Goal: Task Accomplishment & Management: Manage account settings

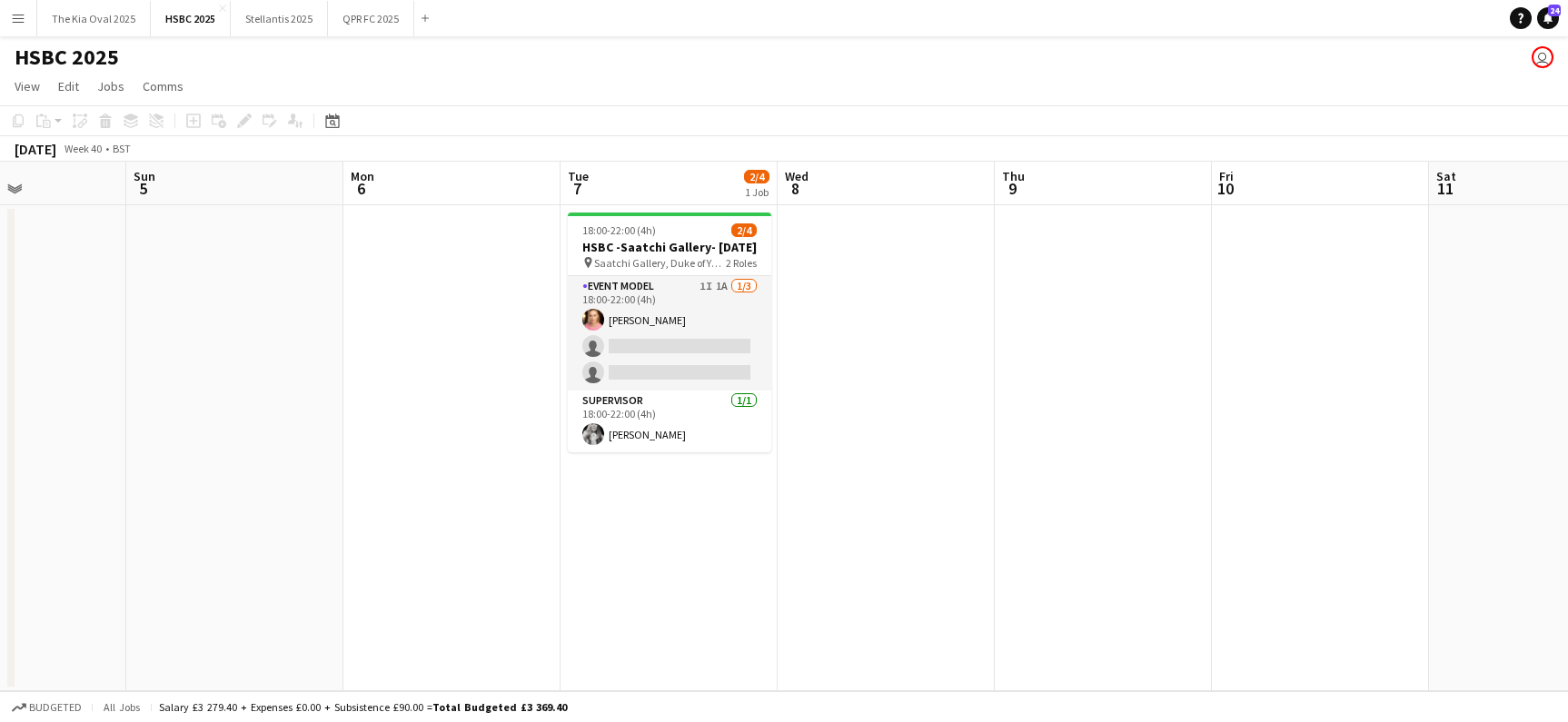
scroll to position [0, 533]
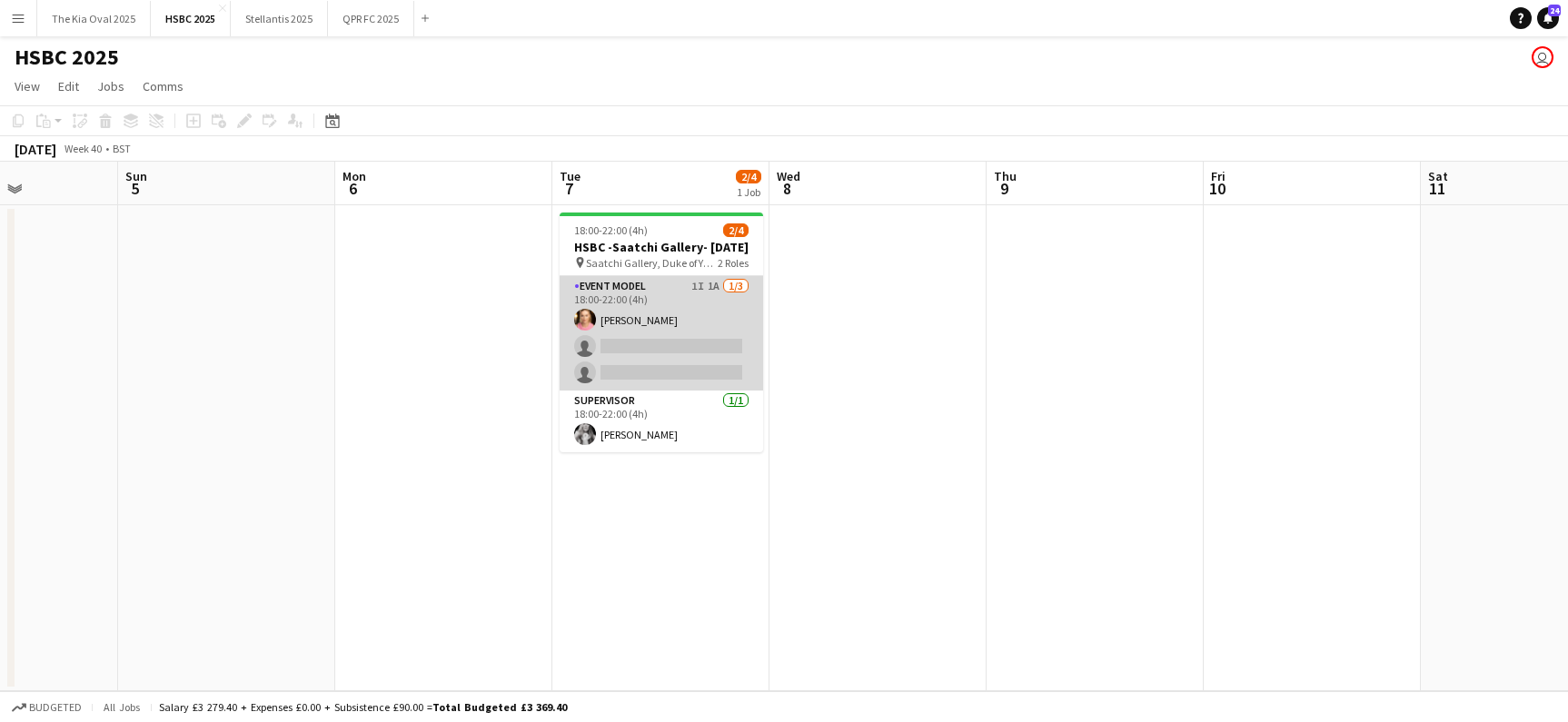
click at [677, 319] on app-card-role "Event Model 1I 1A [DATE] 18:00-22:00 (4h) [PERSON_NAME] single-neutral-actions …" at bounding box center [661, 333] width 204 height 114
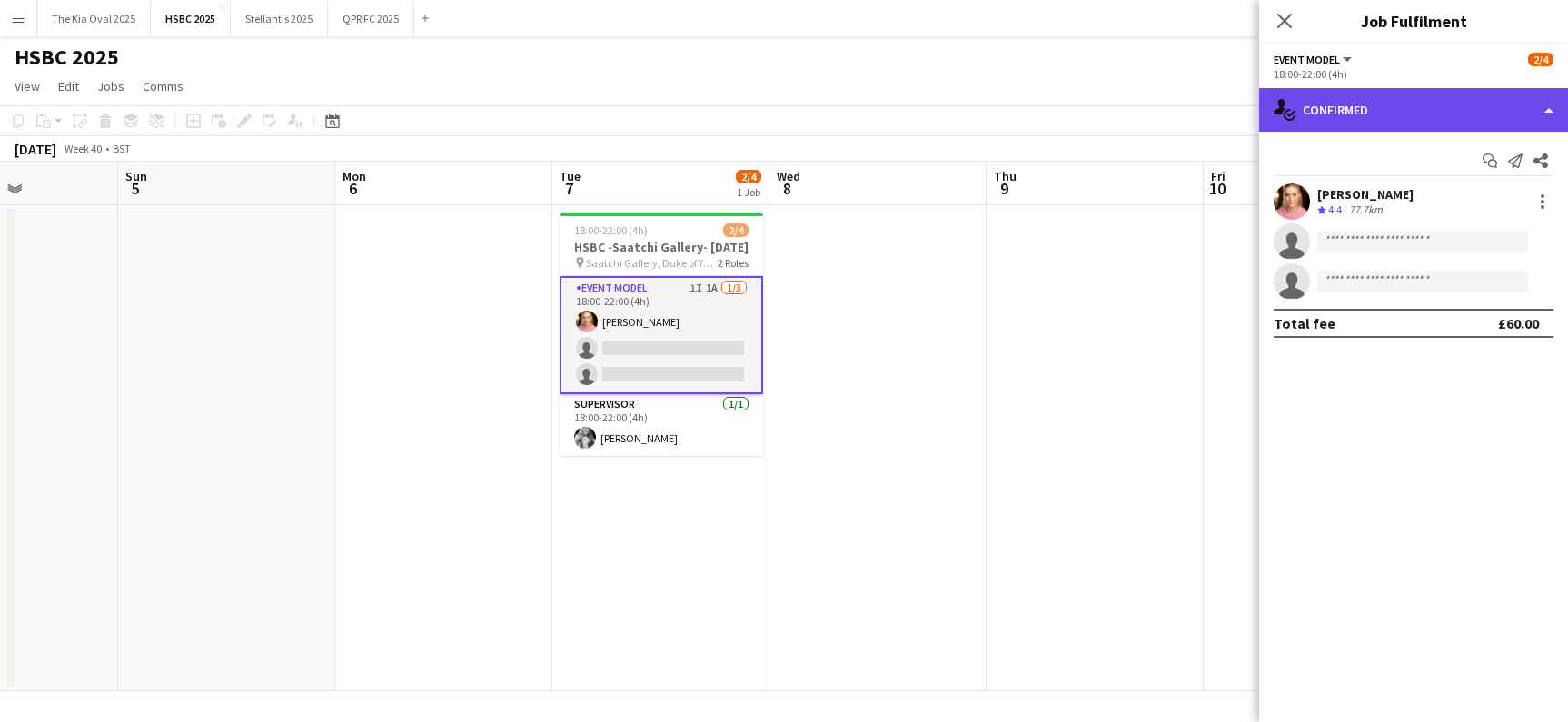
click at [1505, 106] on div "single-neutral-actions-check-2 Confirmed" at bounding box center [1414, 110] width 308 height 44
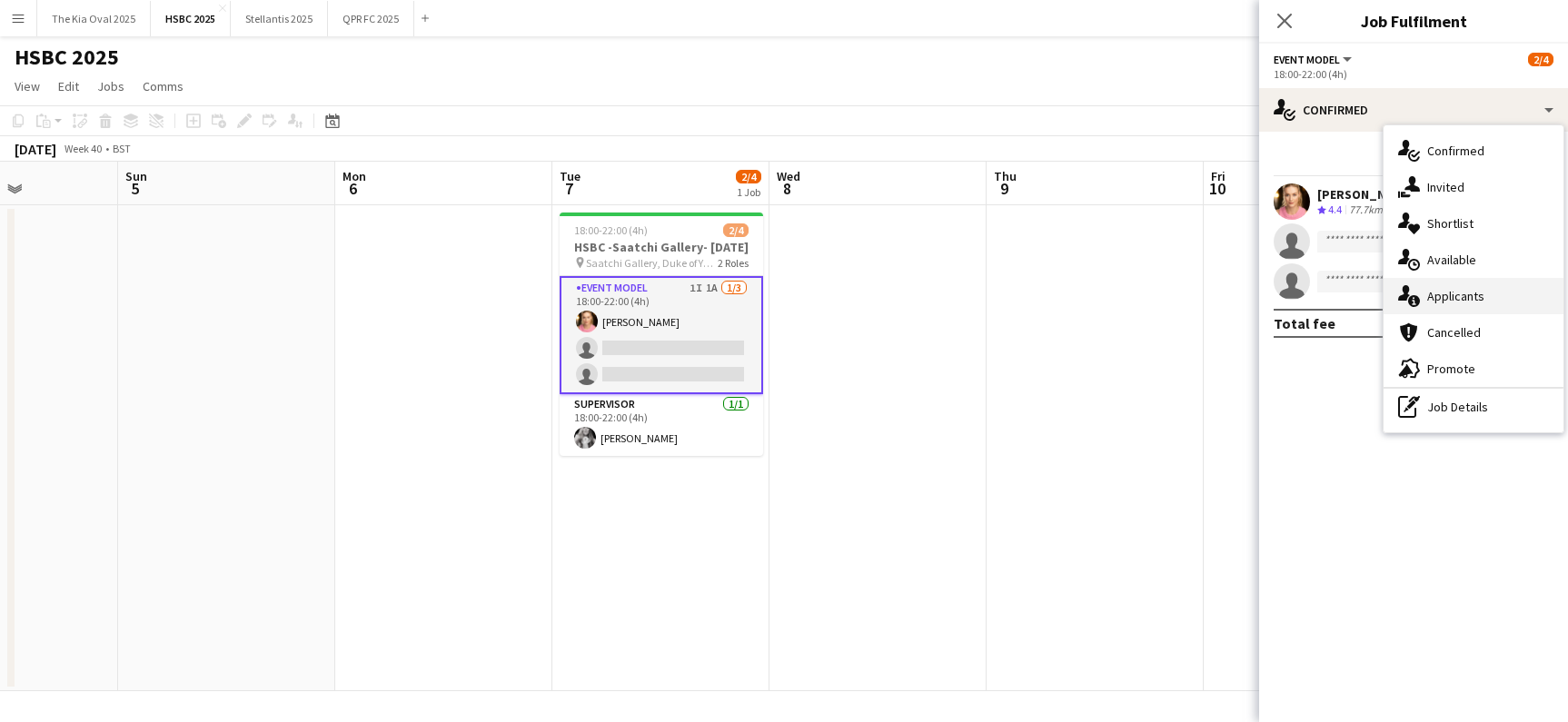
click at [1514, 294] on div "single-neutral-actions-information Applicants" at bounding box center [1473, 297] width 180 height 37
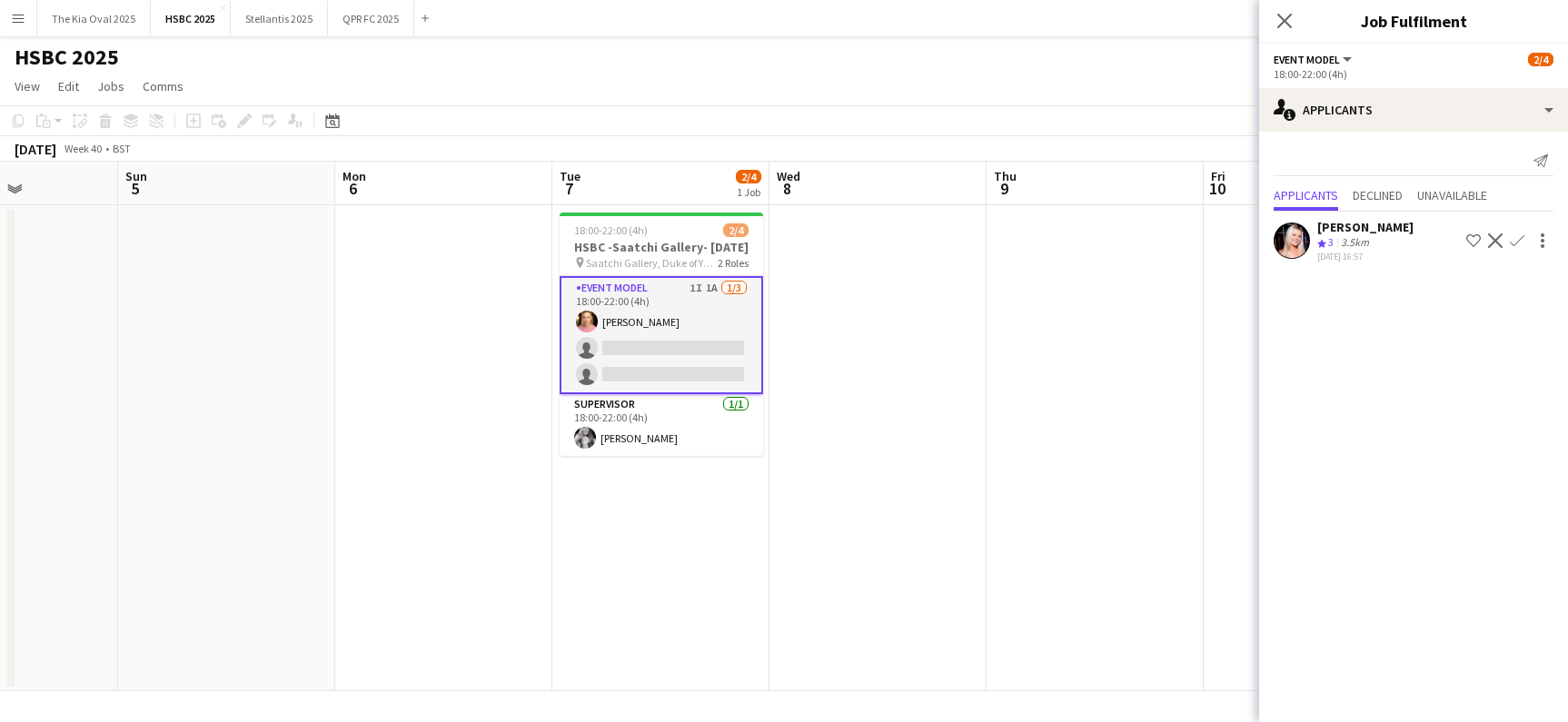
click at [1006, 301] on app-date-cell at bounding box center [1095, 448] width 217 height 487
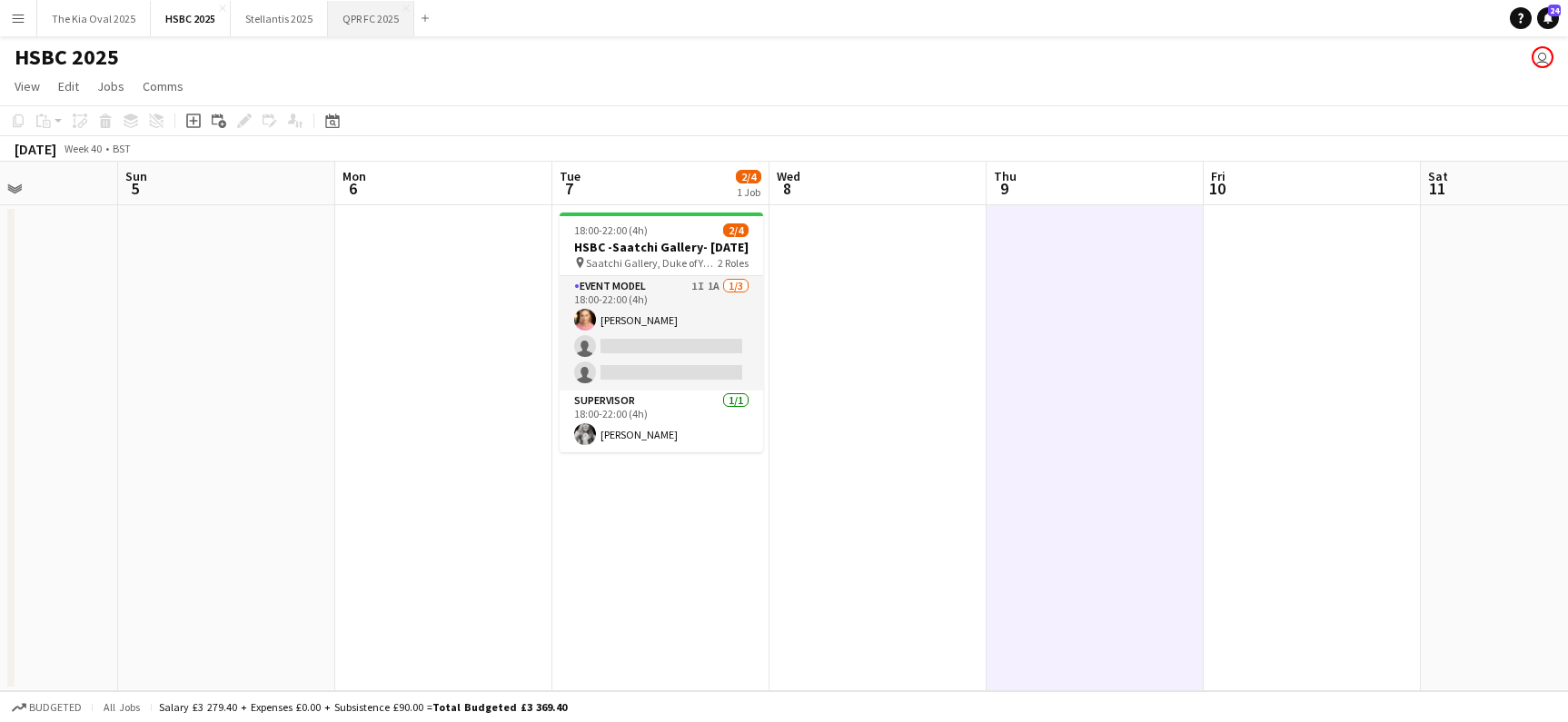
click at [381, 25] on button "QPR FC 2025 Close" at bounding box center [371, 18] width 87 height 36
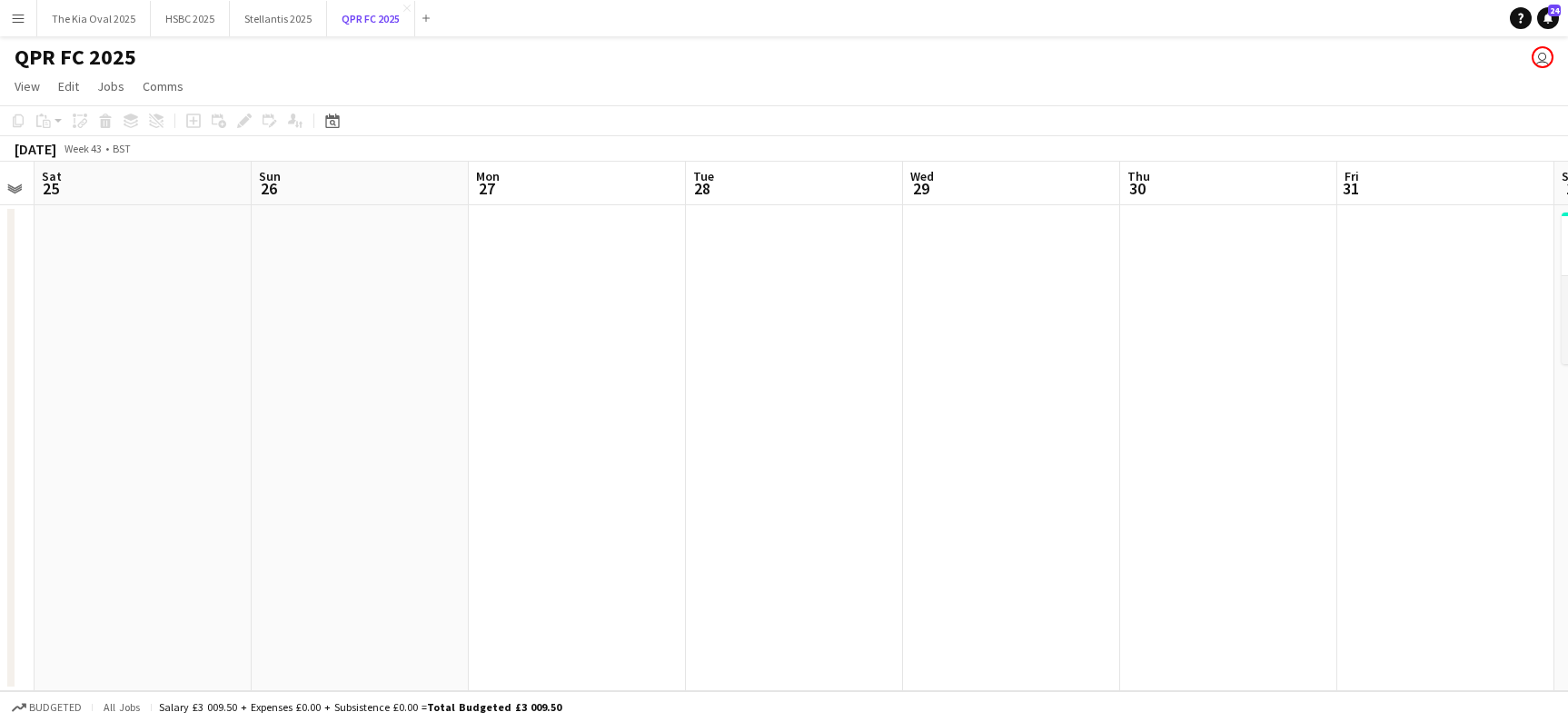
scroll to position [0, 612]
